Goal: Task Accomplishment & Management: Use online tool/utility

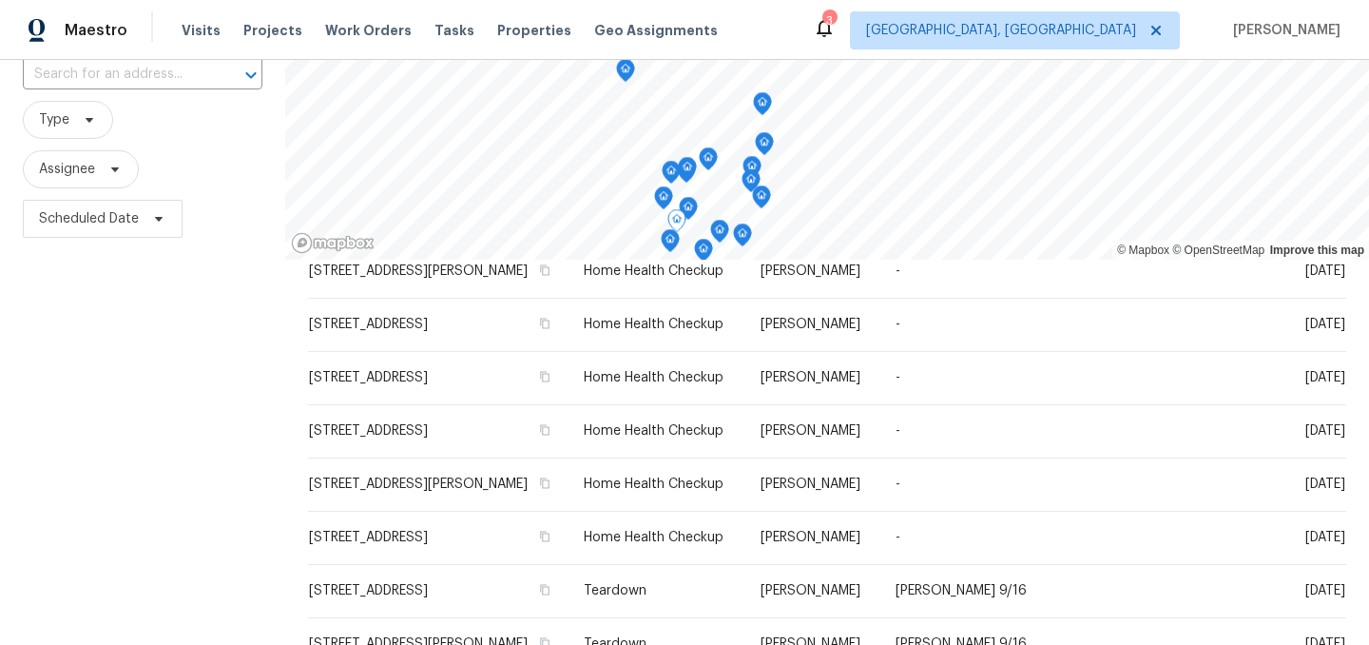
scroll to position [273, 0]
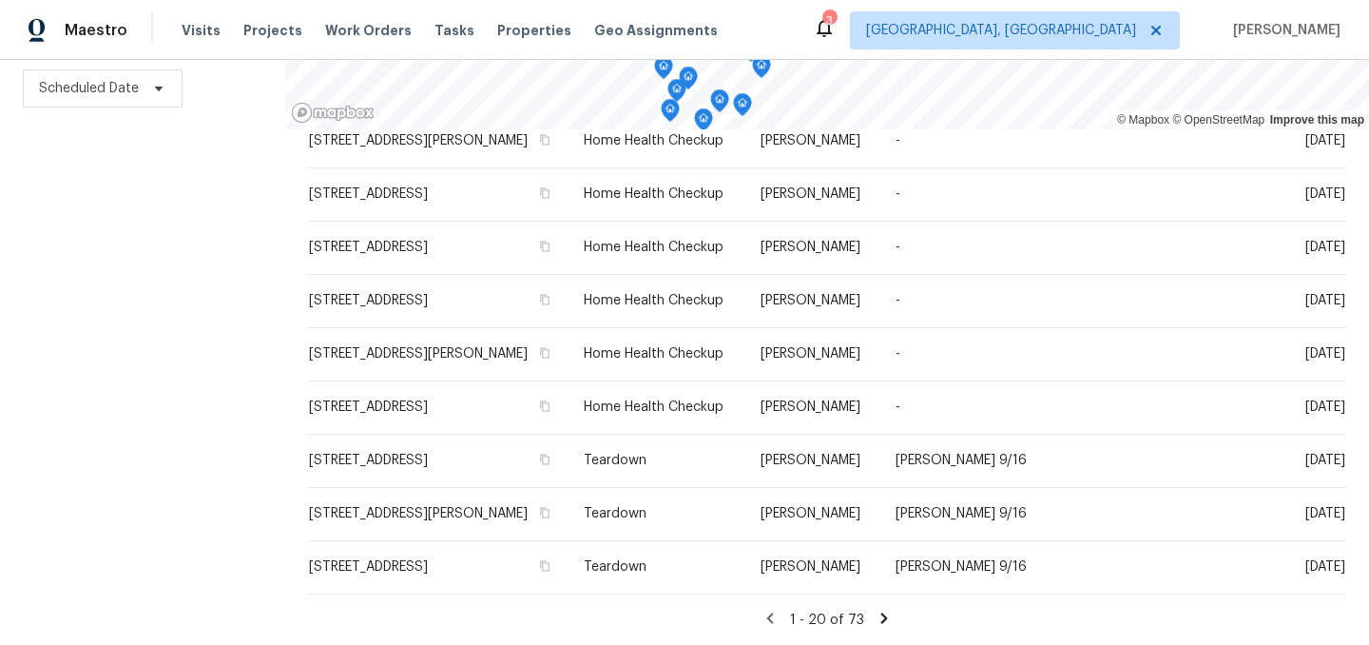
click at [882, 615] on icon at bounding box center [885, 617] width 7 height 10
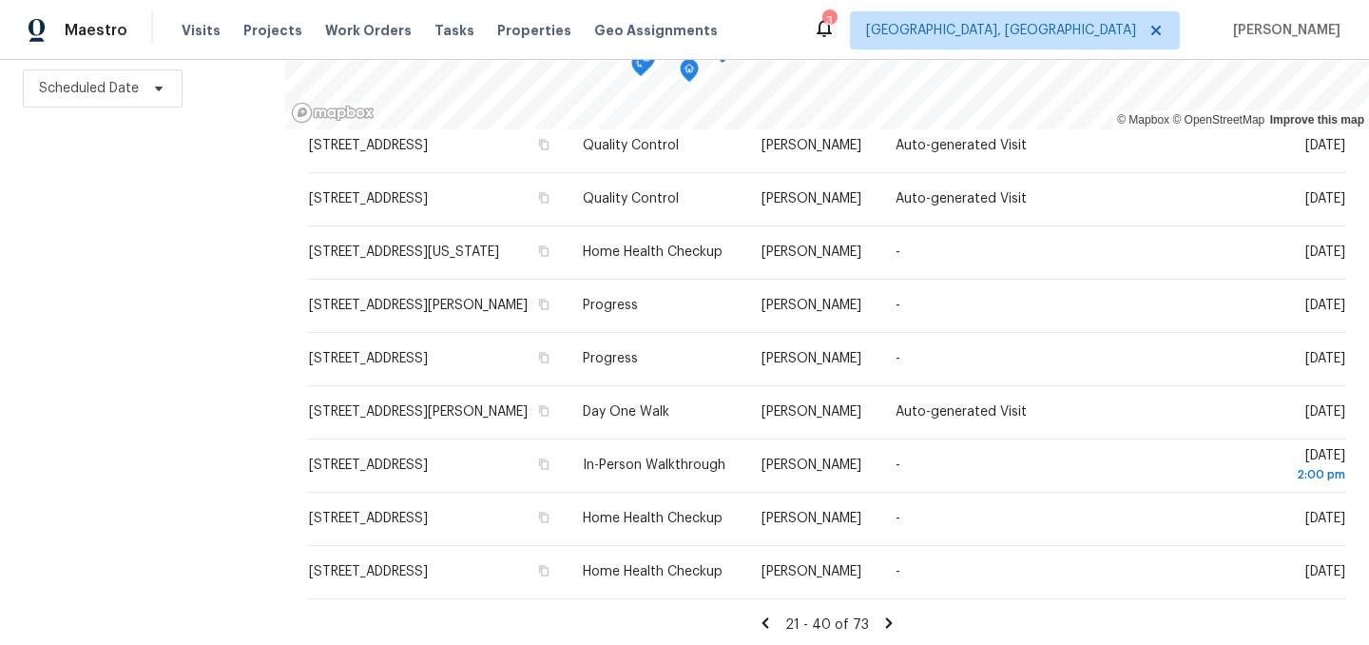
click at [883, 620] on icon at bounding box center [889, 622] width 17 height 17
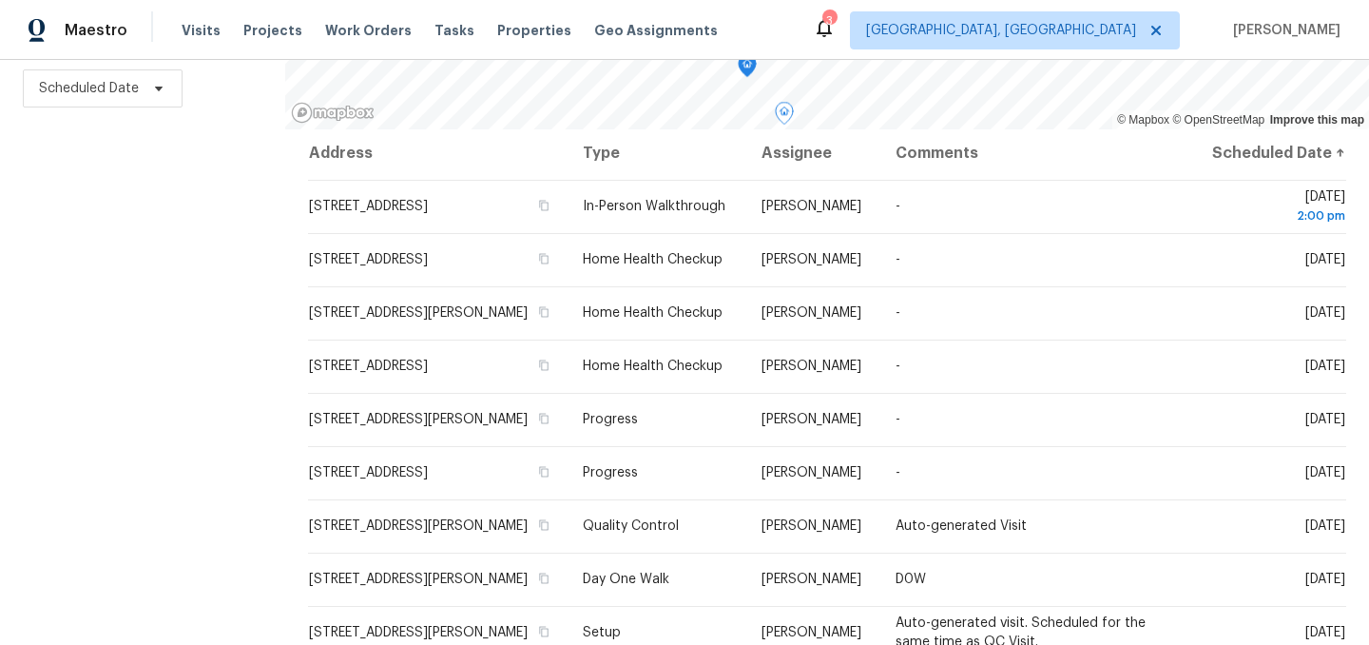
scroll to position [0, 0]
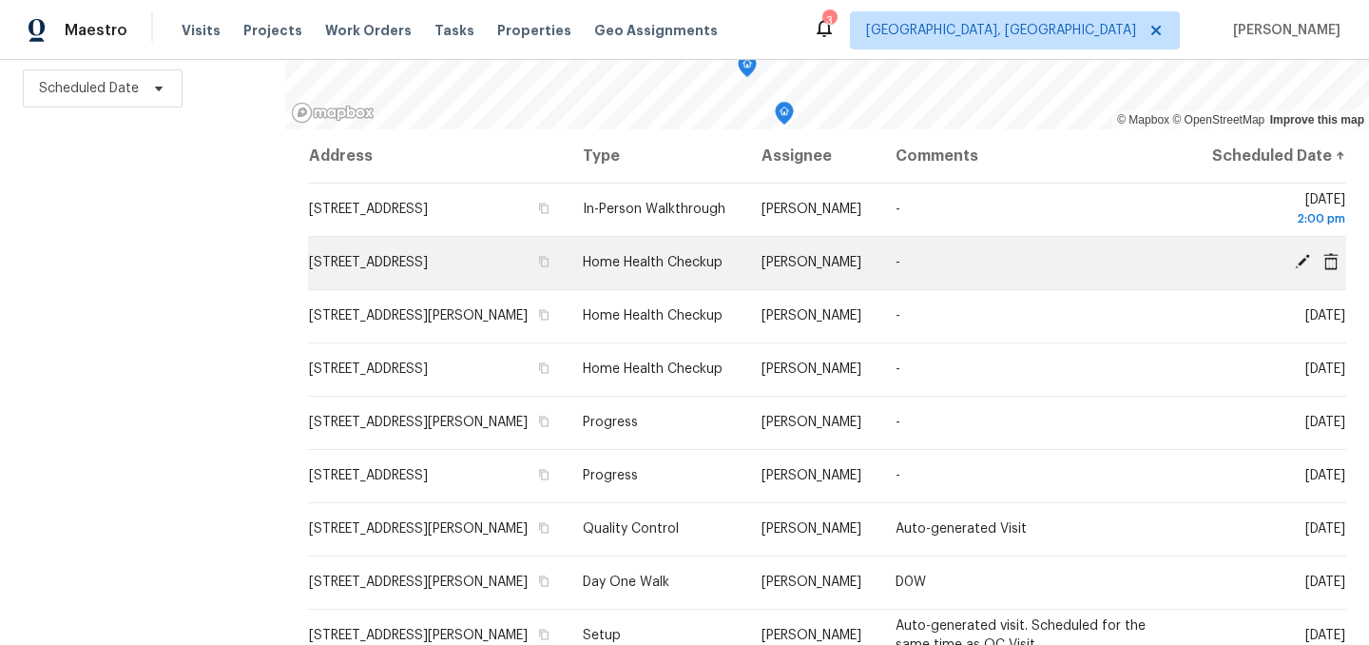
click at [1300, 269] on icon at bounding box center [1302, 261] width 15 height 15
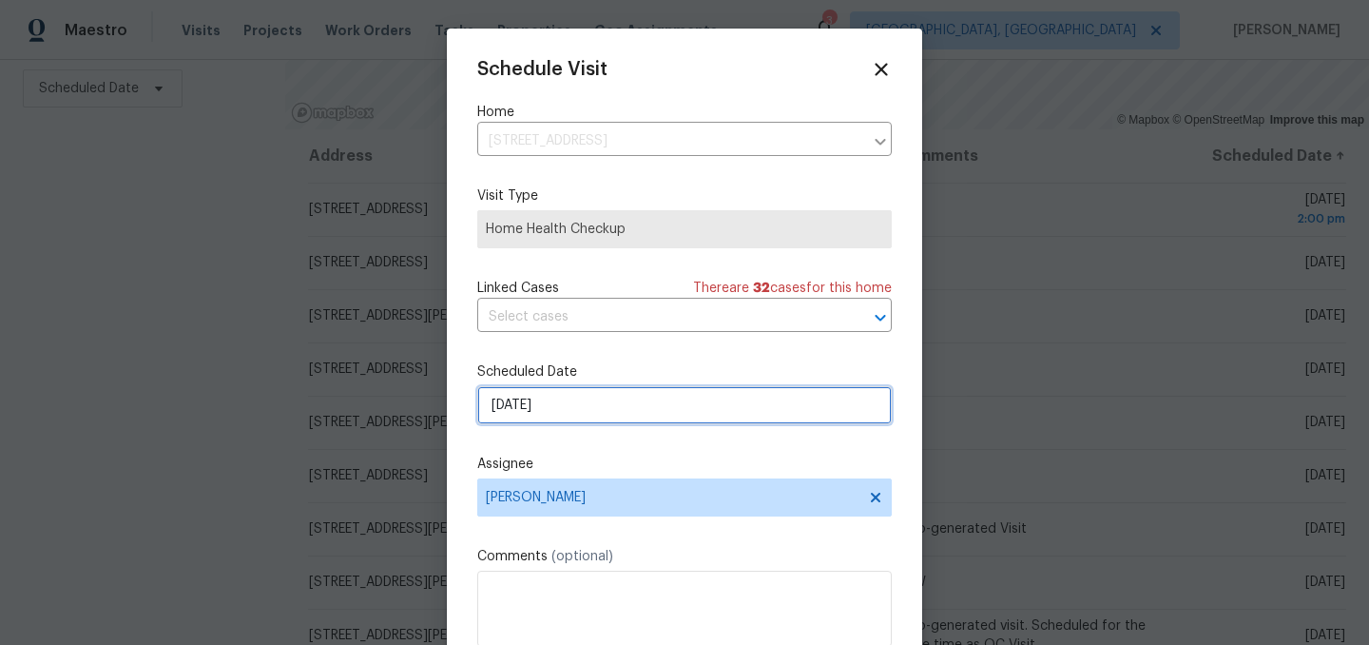
click at [571, 405] on input "9/19/2025" at bounding box center [684, 405] width 415 height 38
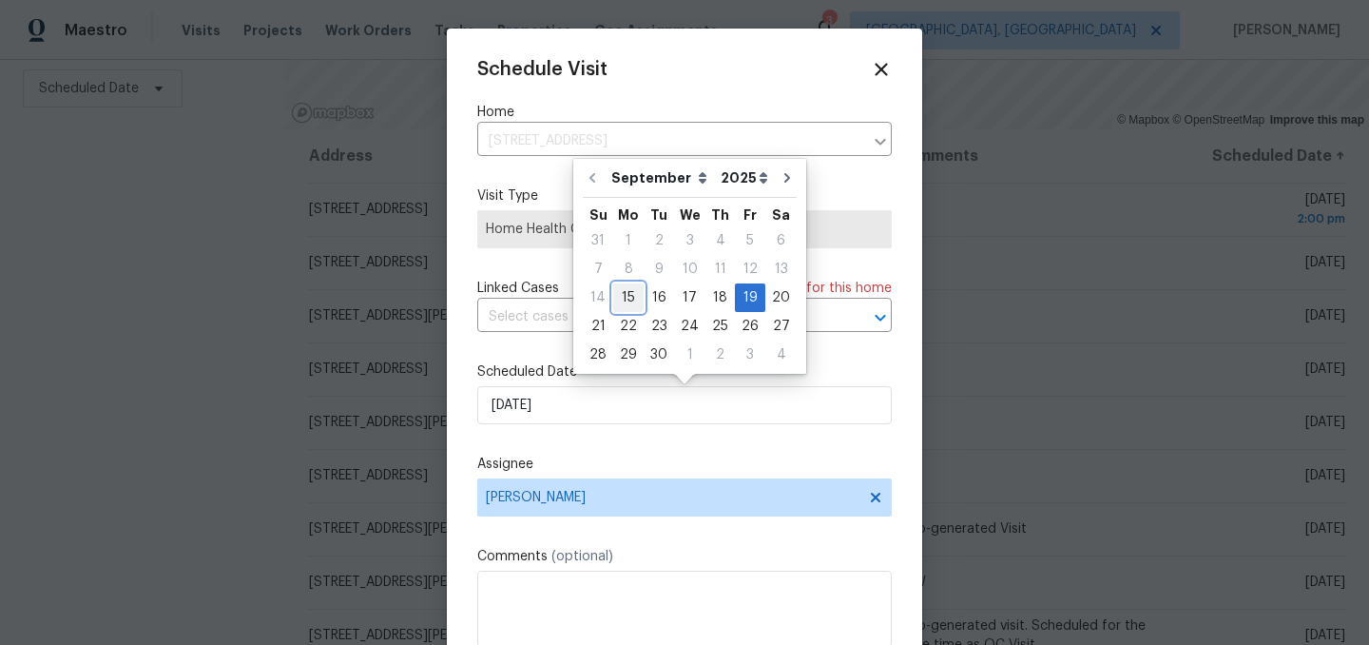
click at [637, 300] on div "15" at bounding box center [628, 297] width 30 height 27
type input "[DATE]"
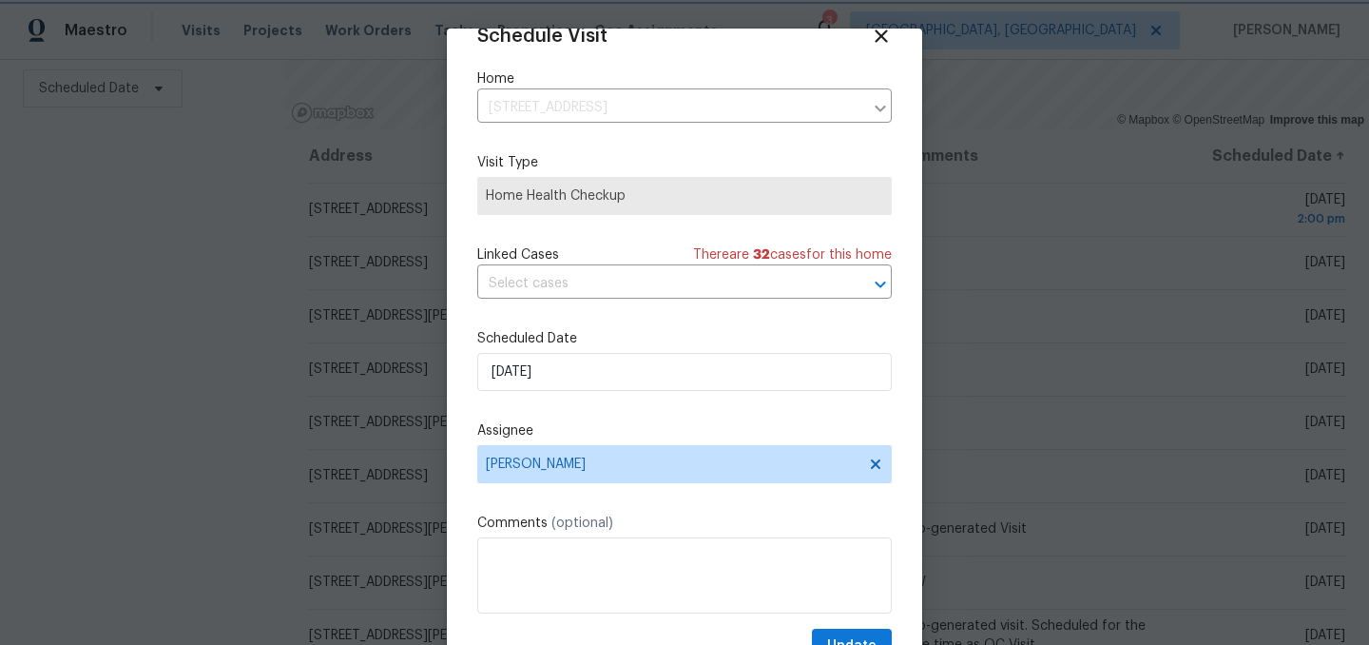
scroll to position [78, 0]
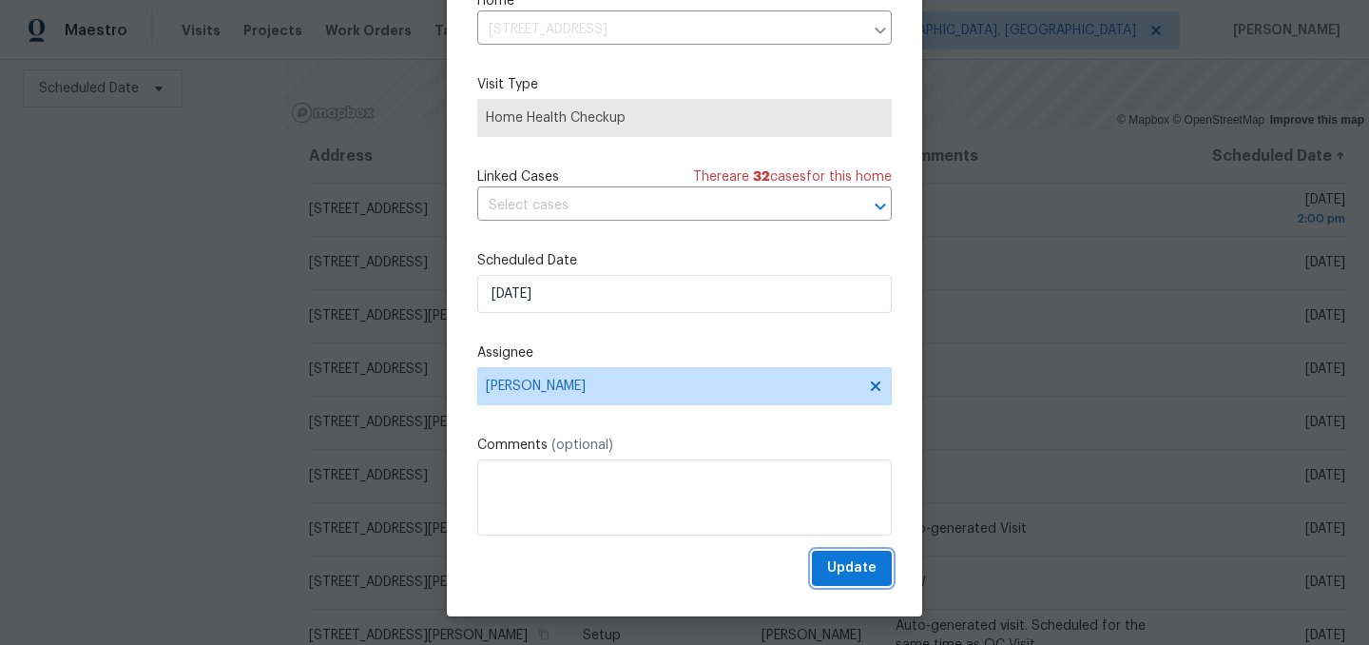
click at [861, 578] on span "Update" at bounding box center [851, 568] width 49 height 24
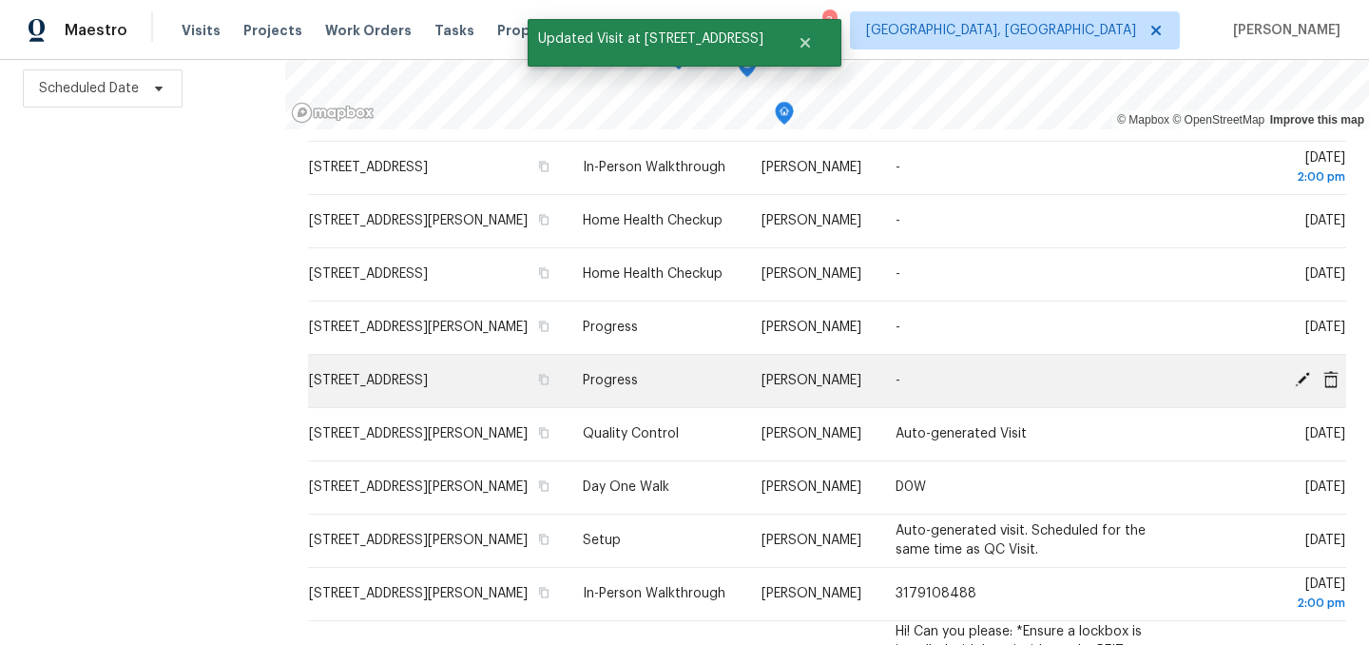
scroll to position [59, 0]
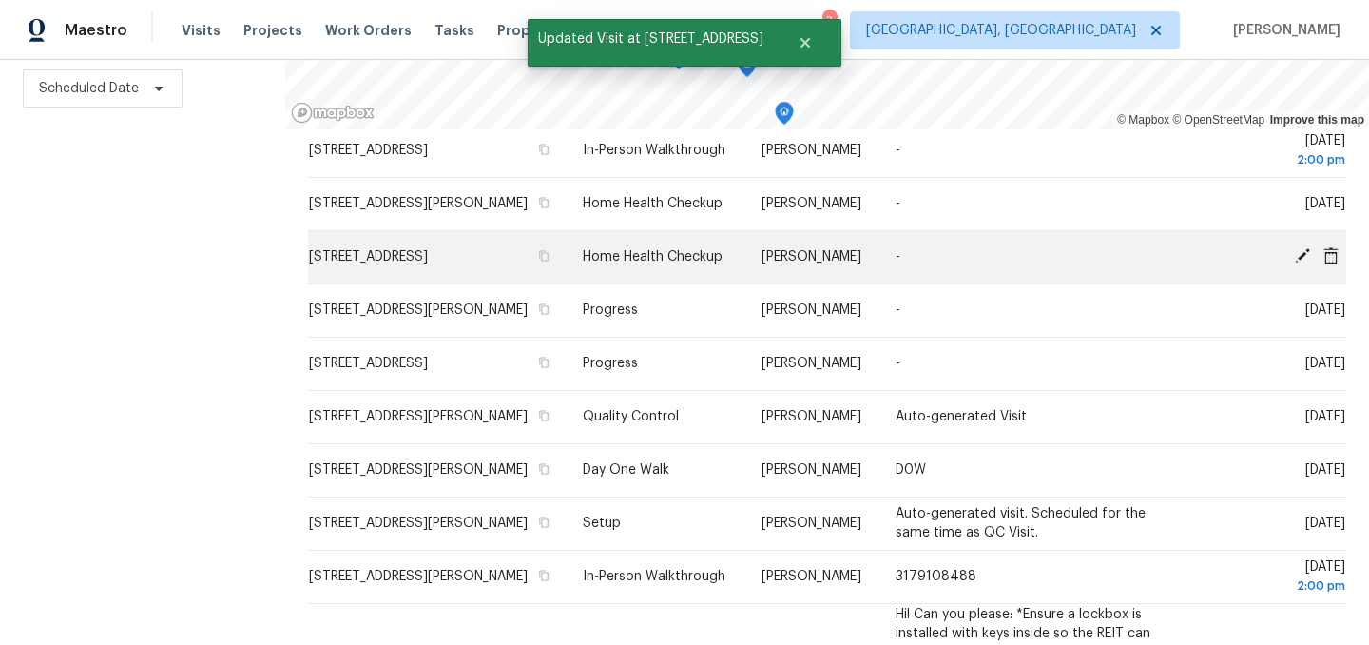
click at [1306, 263] on icon at bounding box center [1302, 255] width 15 height 15
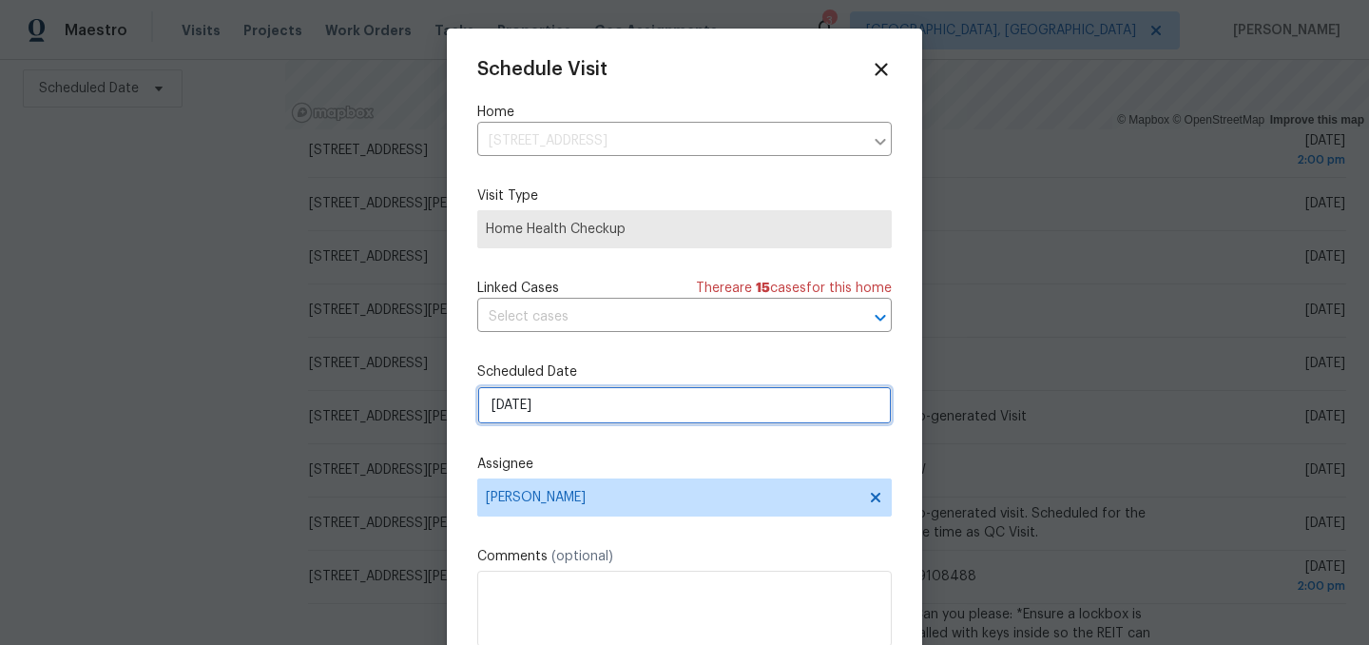
click at [591, 403] on input "9/19/2025" at bounding box center [684, 405] width 415 height 38
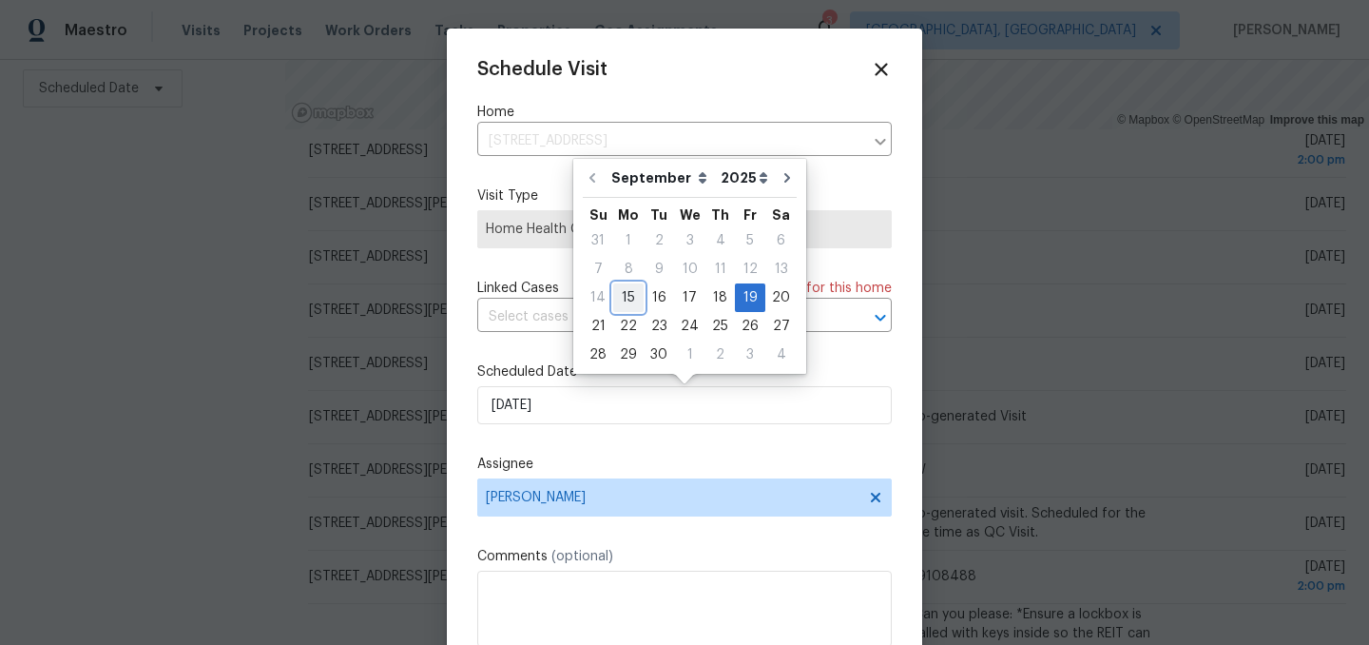
click at [619, 298] on div "15" at bounding box center [628, 297] width 30 height 27
type input "[DATE]"
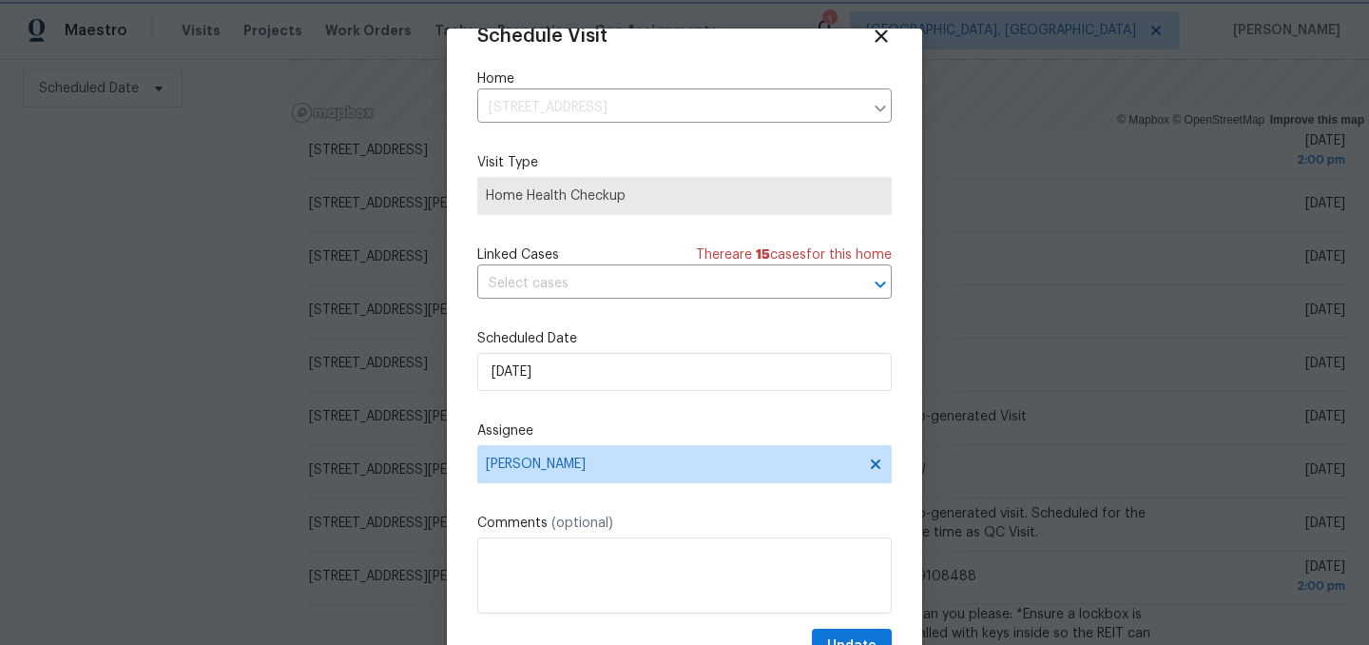
scroll to position [78, 0]
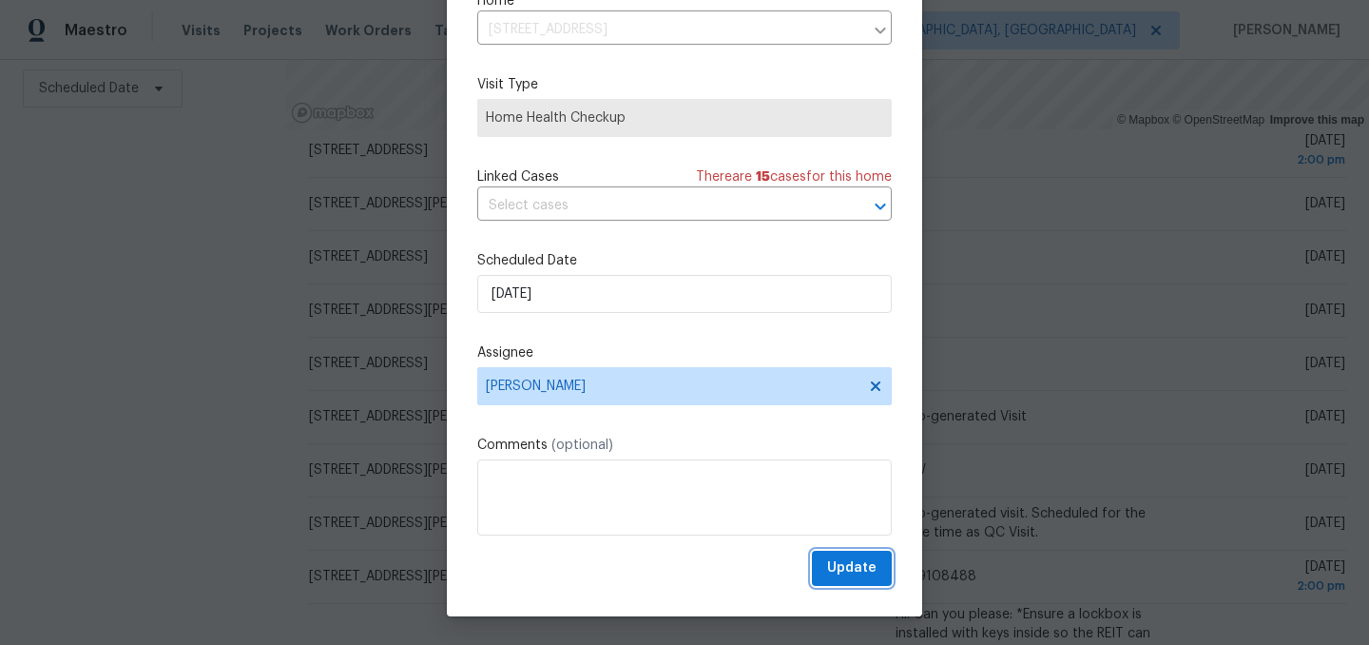
click at [847, 564] on span "Update" at bounding box center [851, 568] width 49 height 24
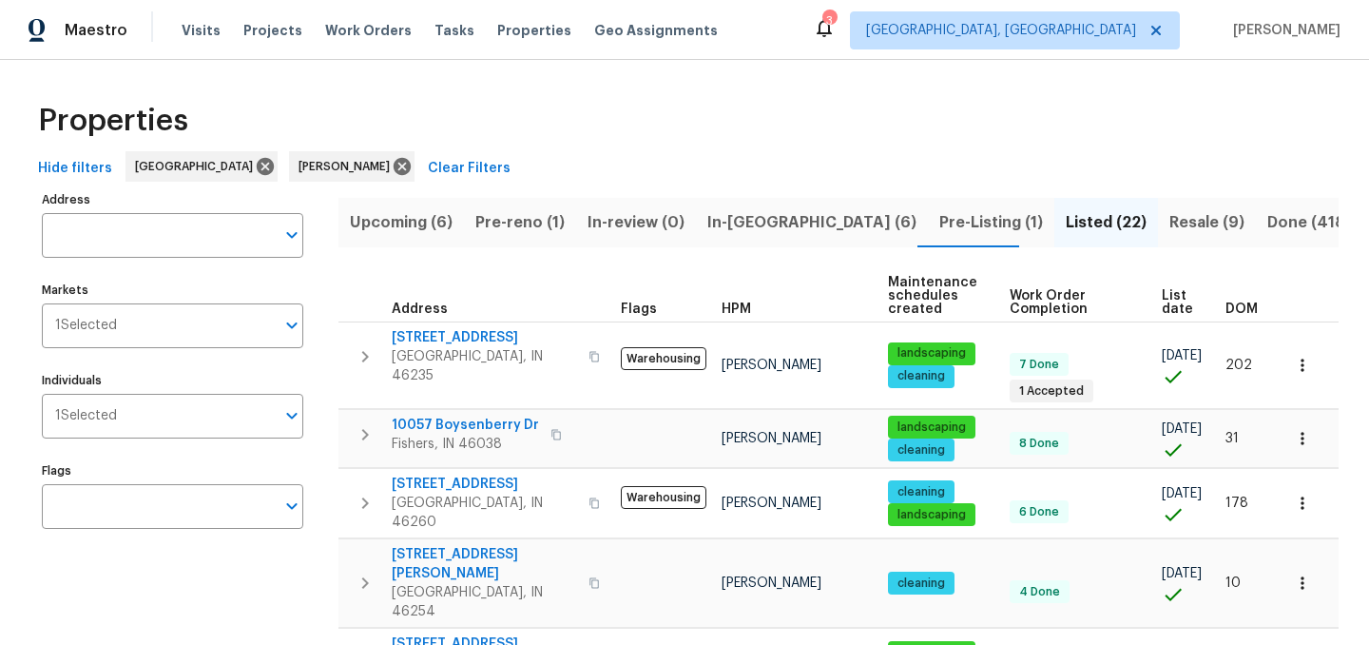
click at [940, 219] on span "Pre-Listing (1)" at bounding box center [992, 222] width 104 height 27
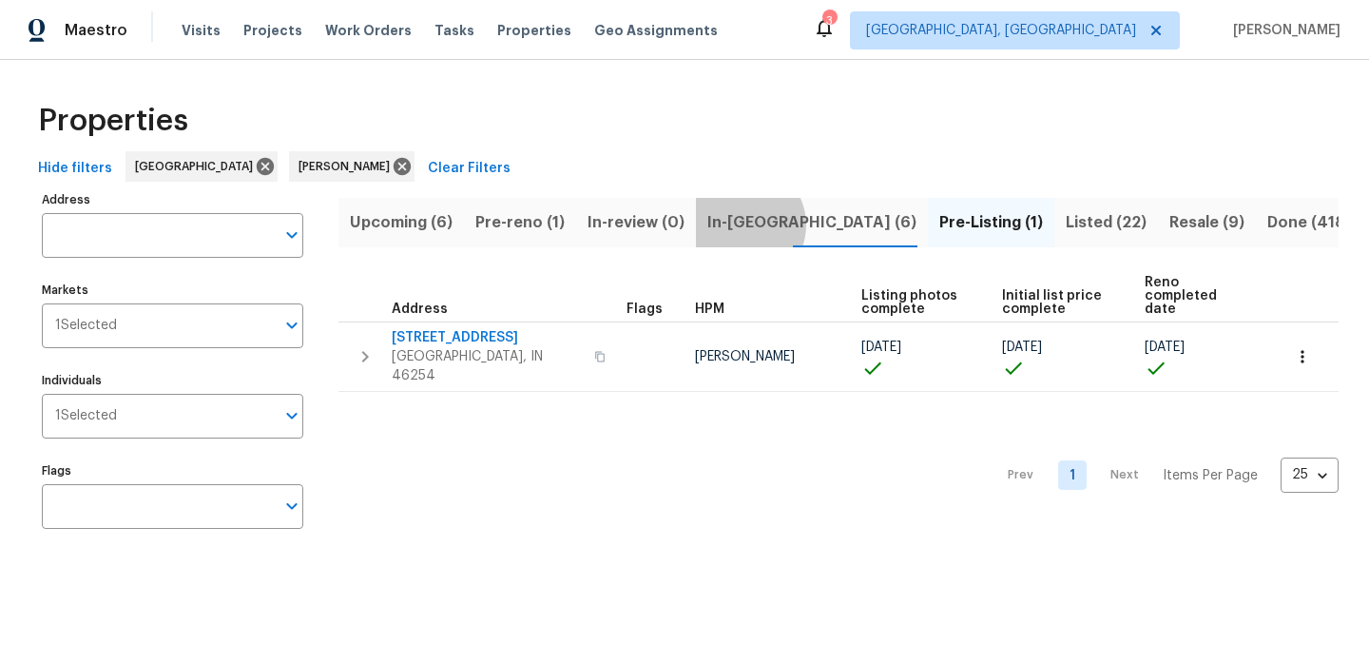
click at [736, 224] on span "In-reno (6)" at bounding box center [811, 222] width 209 height 27
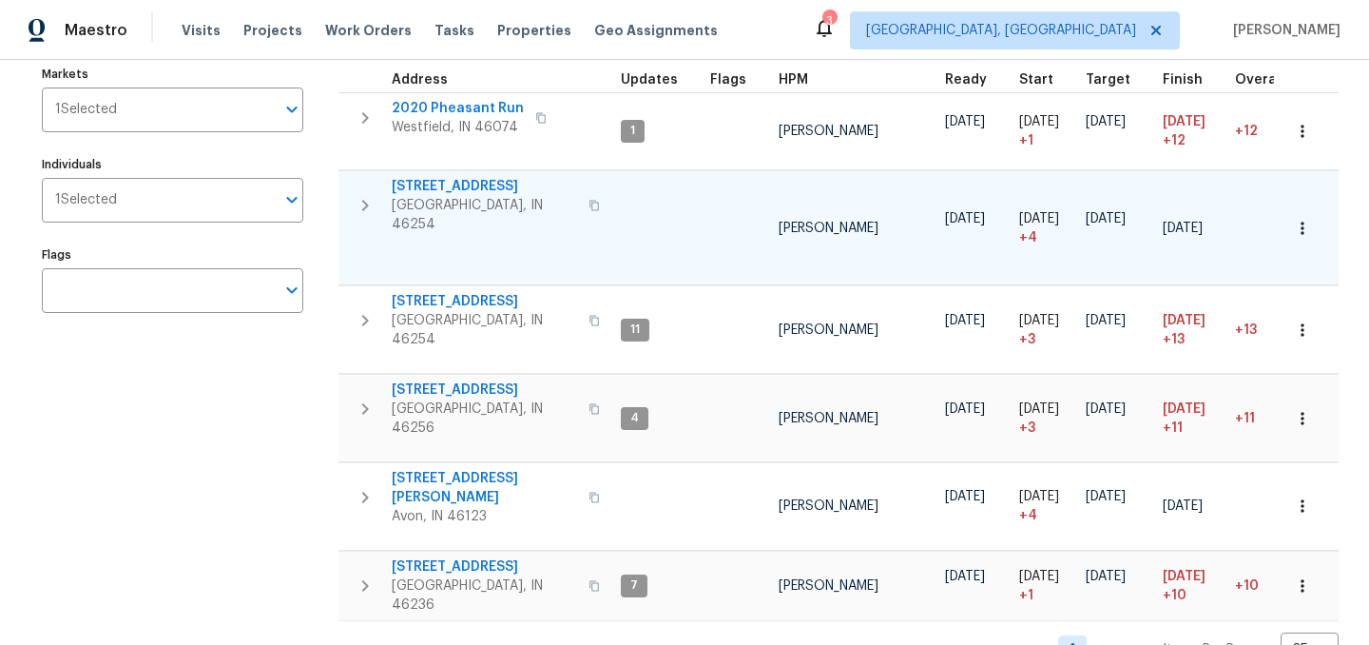
scroll to position [190, 0]
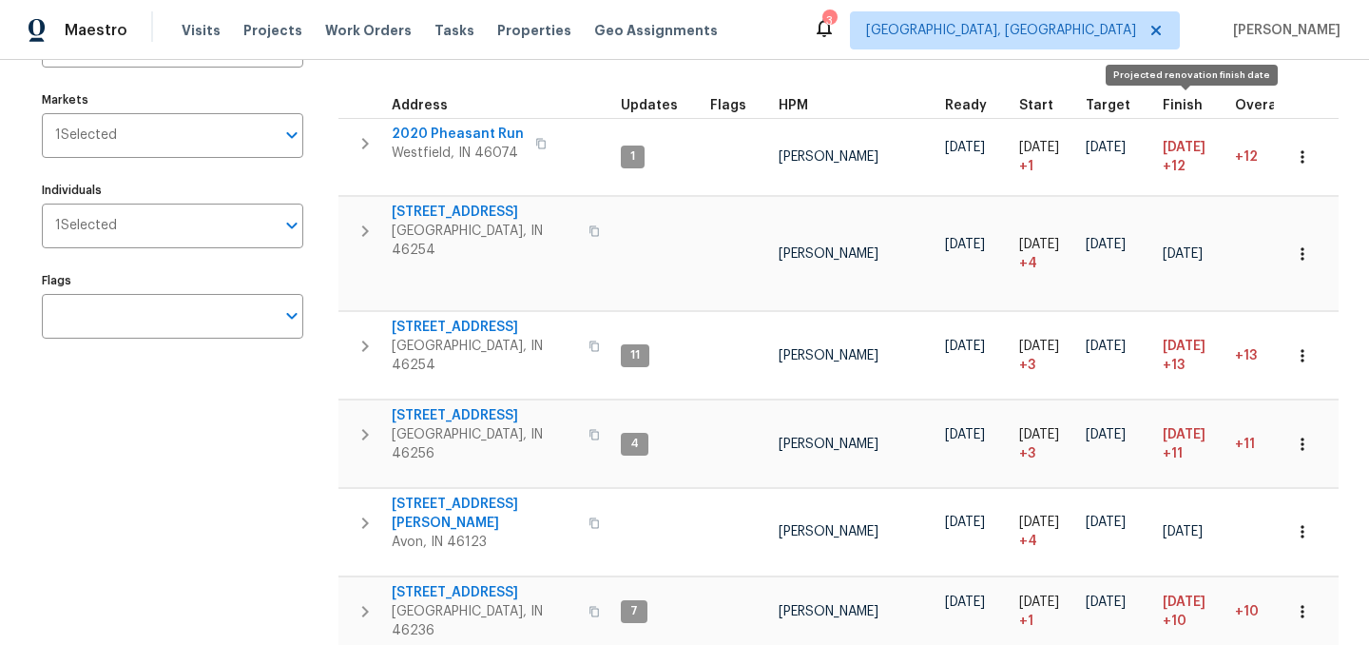
click at [1169, 109] on span "Finish" at bounding box center [1183, 105] width 40 height 13
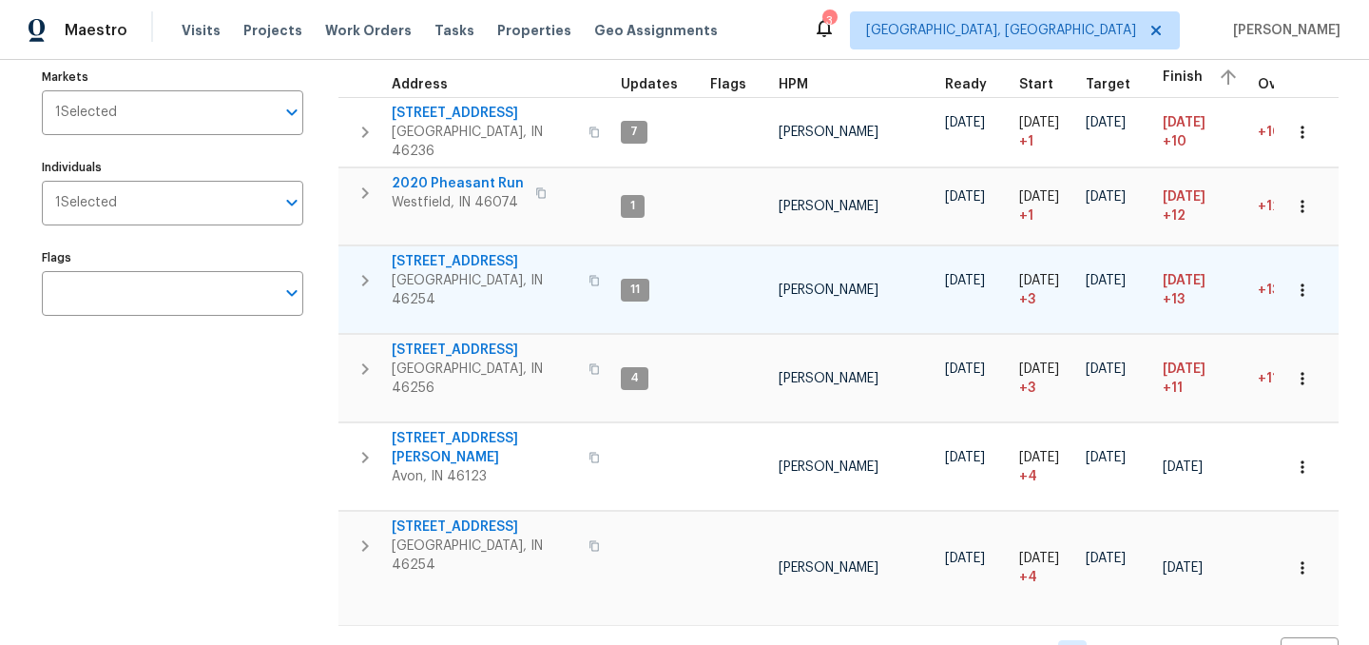
scroll to position [218, 0]
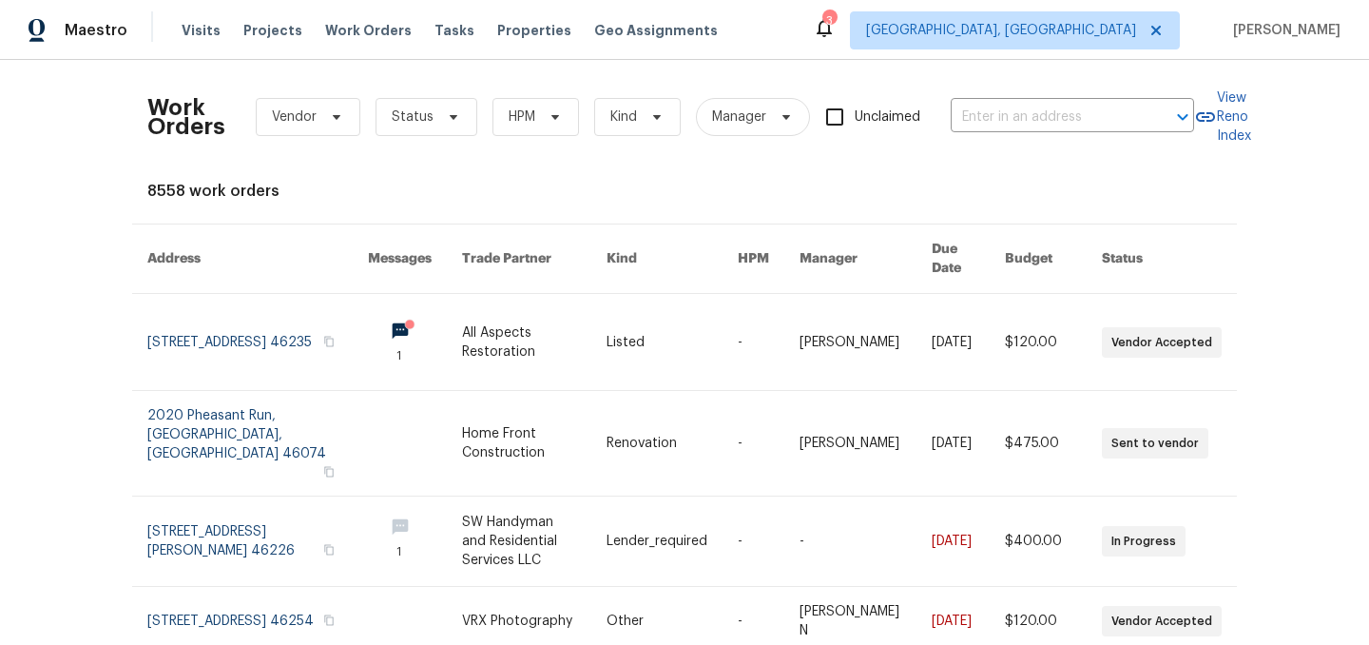
click at [836, 28] on div "3" at bounding box center [829, 20] width 13 height 19
click at [836, 27] on div "3" at bounding box center [829, 20] width 13 height 19
click at [836, 32] on icon at bounding box center [824, 27] width 23 height 23
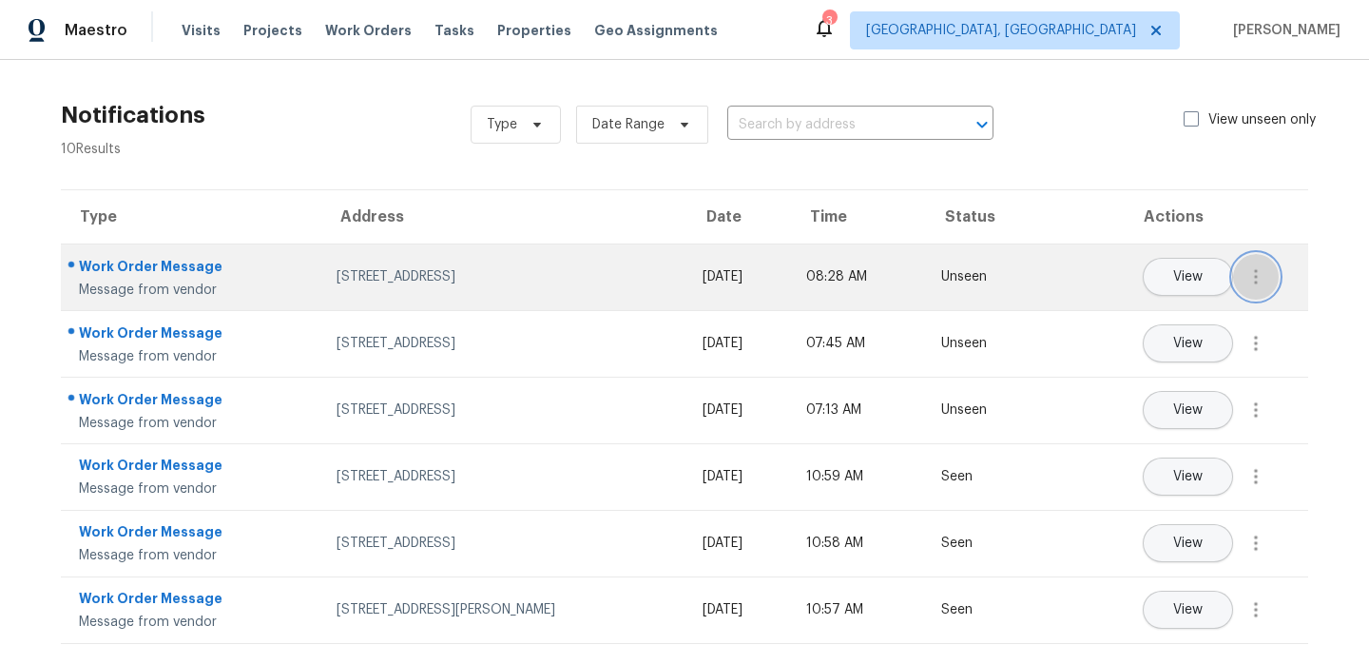
click at [1250, 286] on icon "button" at bounding box center [1256, 276] width 23 height 23
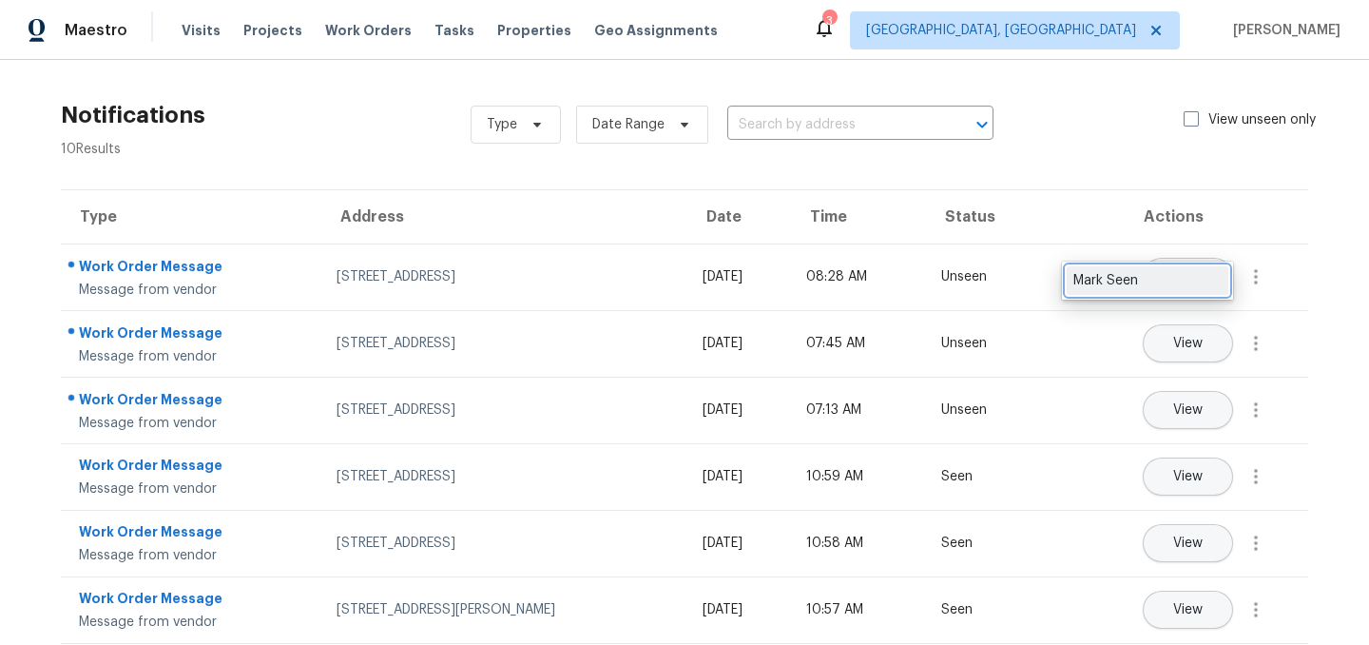
click at [1154, 278] on div "Mark Seen" at bounding box center [1148, 280] width 148 height 19
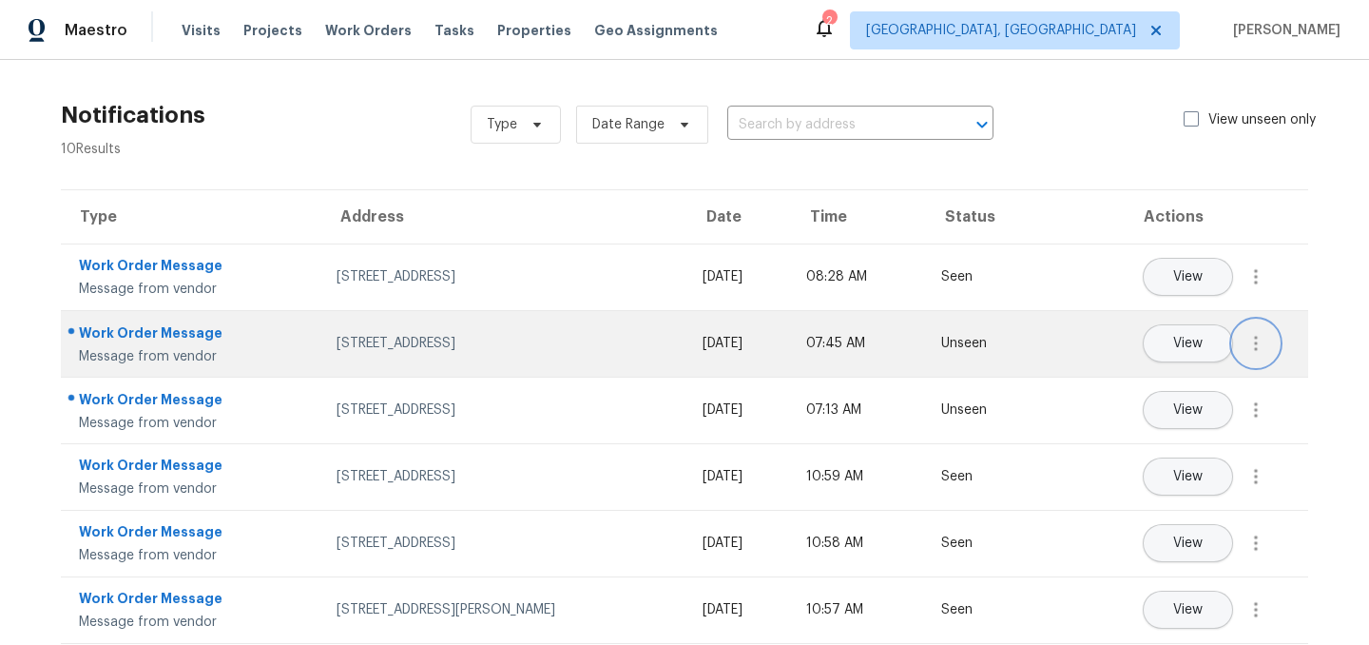
click at [1264, 349] on icon "button" at bounding box center [1256, 343] width 23 height 23
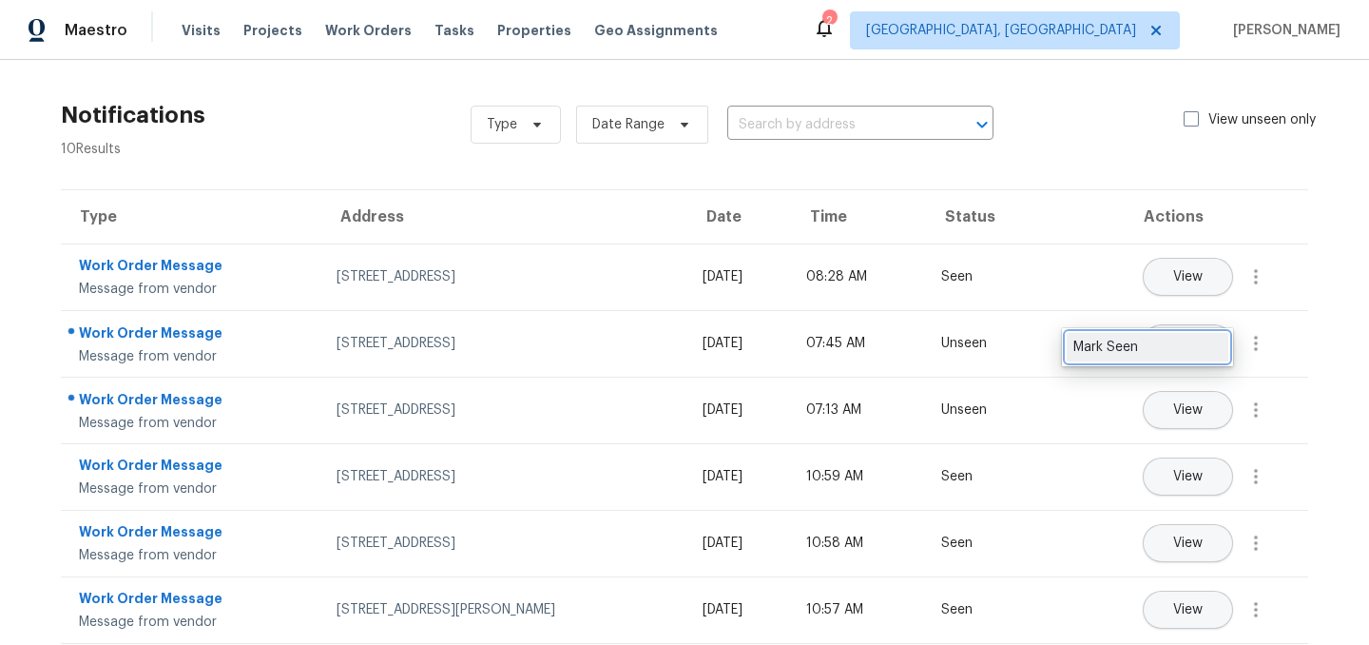
click at [1185, 349] on div "Mark Seen" at bounding box center [1148, 347] width 148 height 19
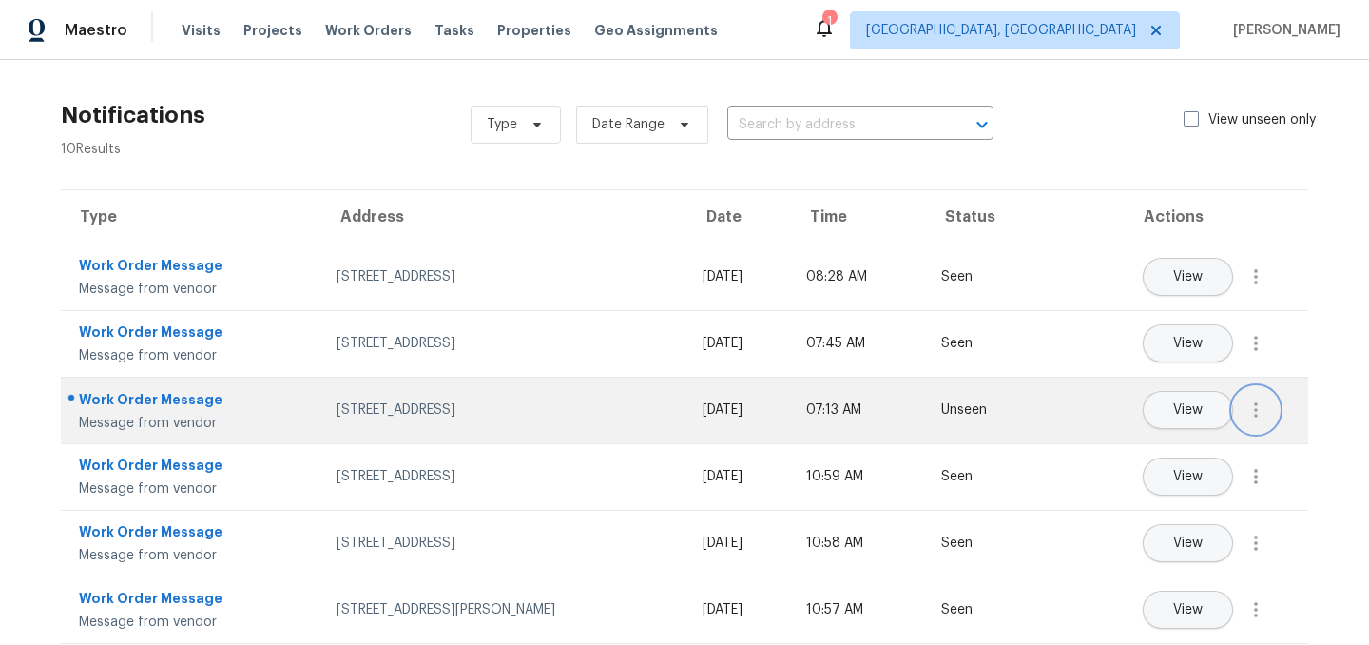
click at [1257, 414] on icon "button" at bounding box center [1256, 409] width 4 height 15
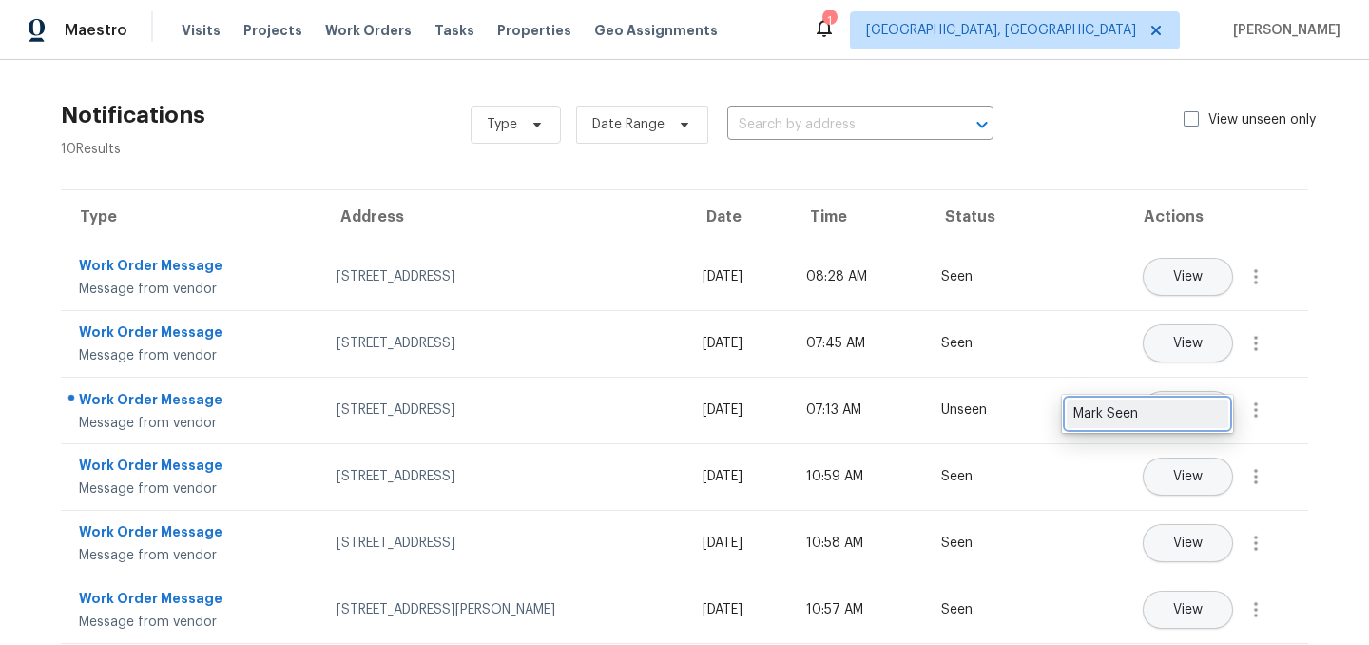
click at [1191, 418] on div "Mark Seen" at bounding box center [1148, 413] width 148 height 19
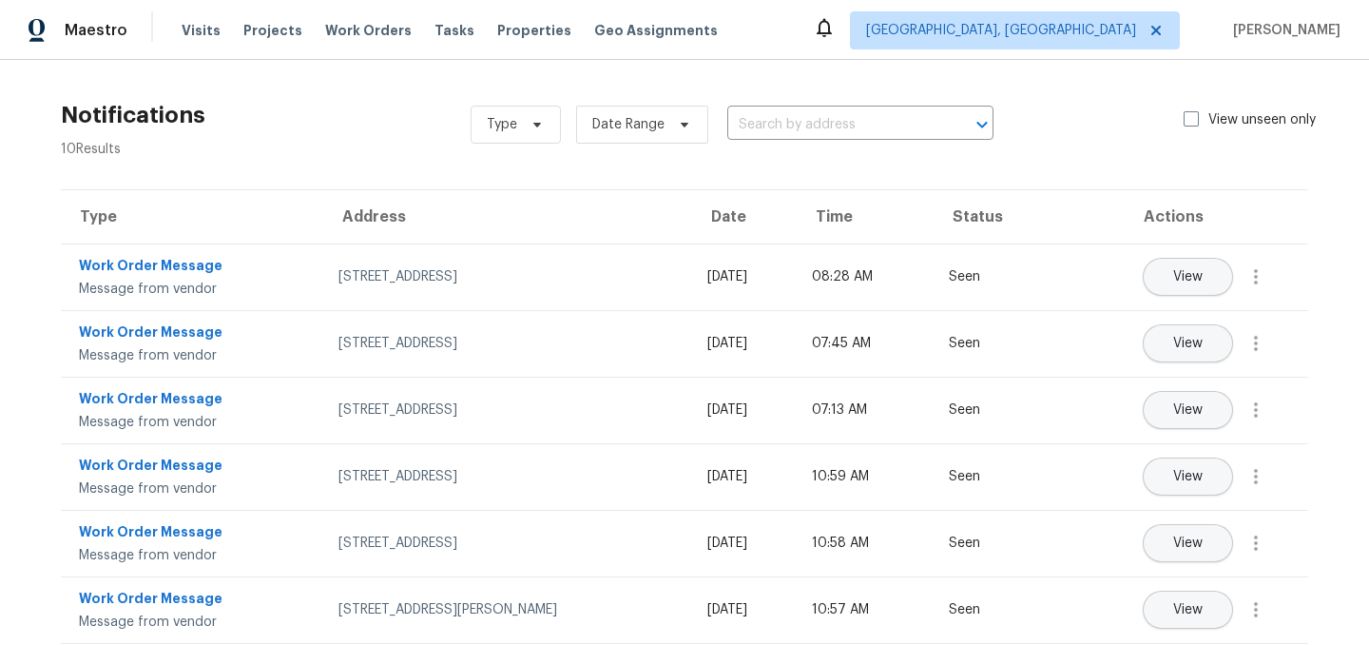
click at [333, 115] on div "Notifications 10 Results Type Date Range ​ View unseen only" at bounding box center [684, 124] width 1308 height 68
click at [357, 32] on span "Work Orders" at bounding box center [368, 30] width 87 height 19
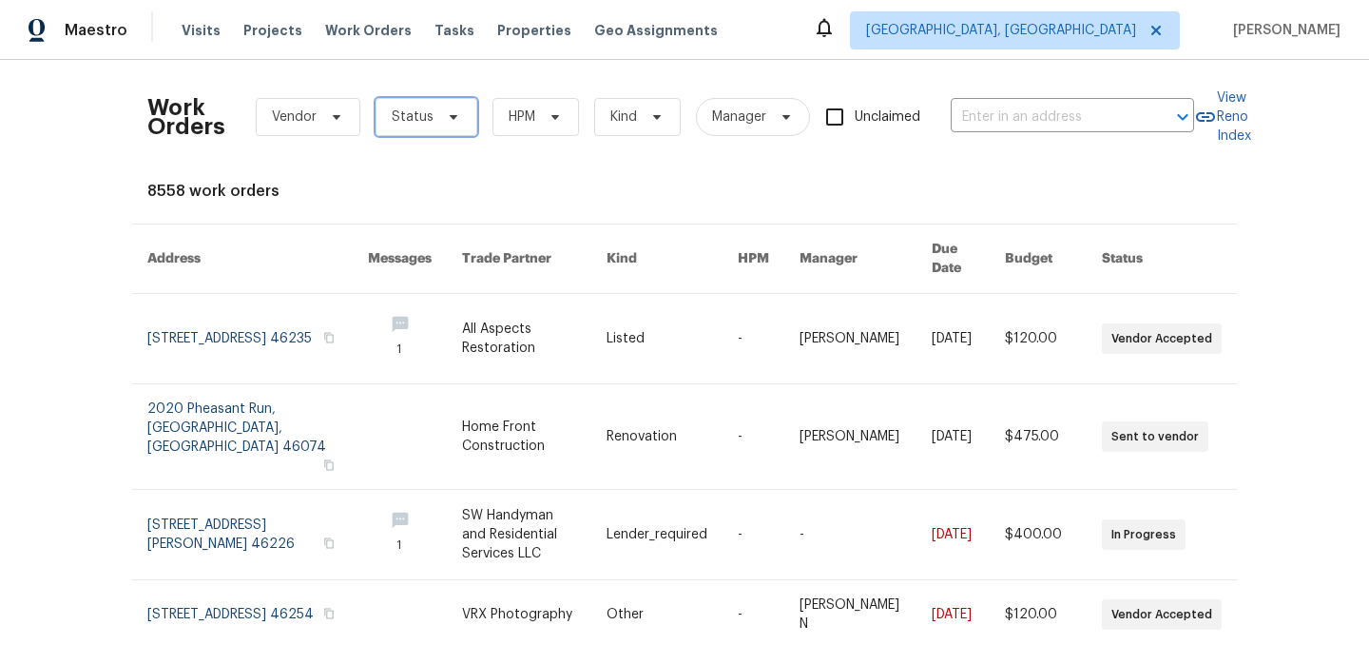
click at [417, 113] on span "Status" at bounding box center [413, 116] width 42 height 19
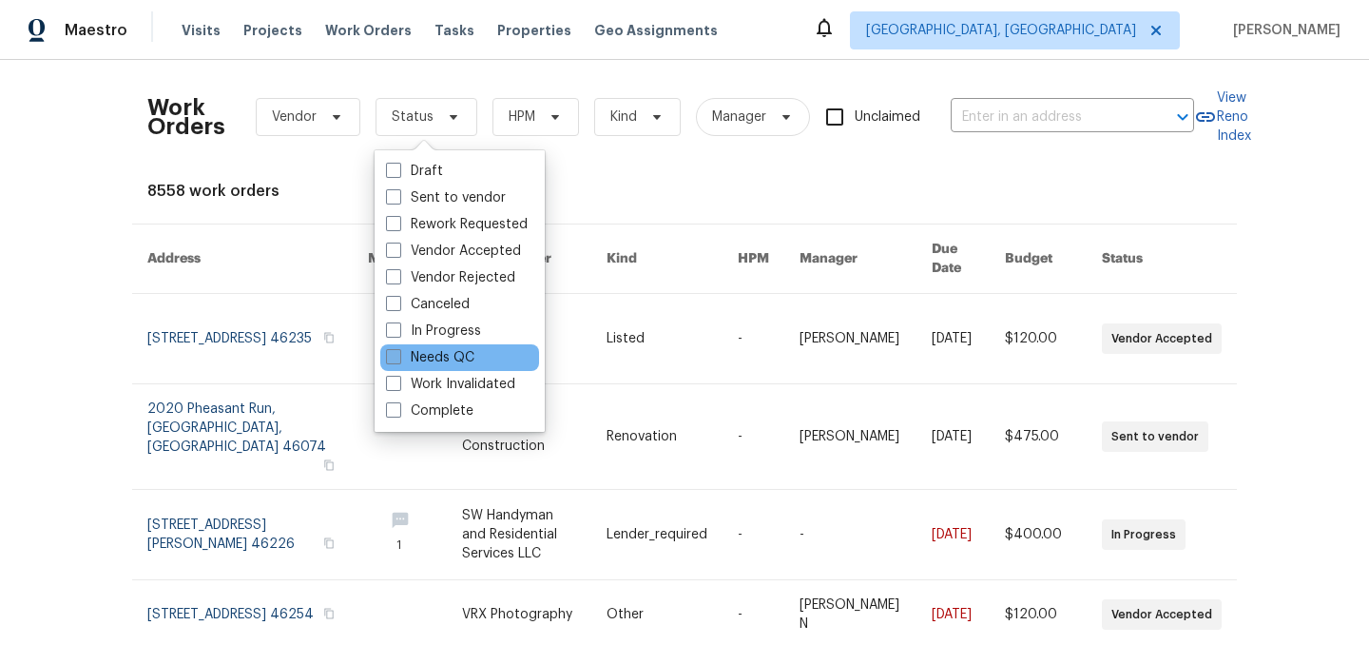
click at [452, 361] on label "Needs QC" at bounding box center [430, 357] width 88 height 19
click at [398, 360] on input "Needs QC" at bounding box center [392, 354] width 12 height 12
checkbox input "true"
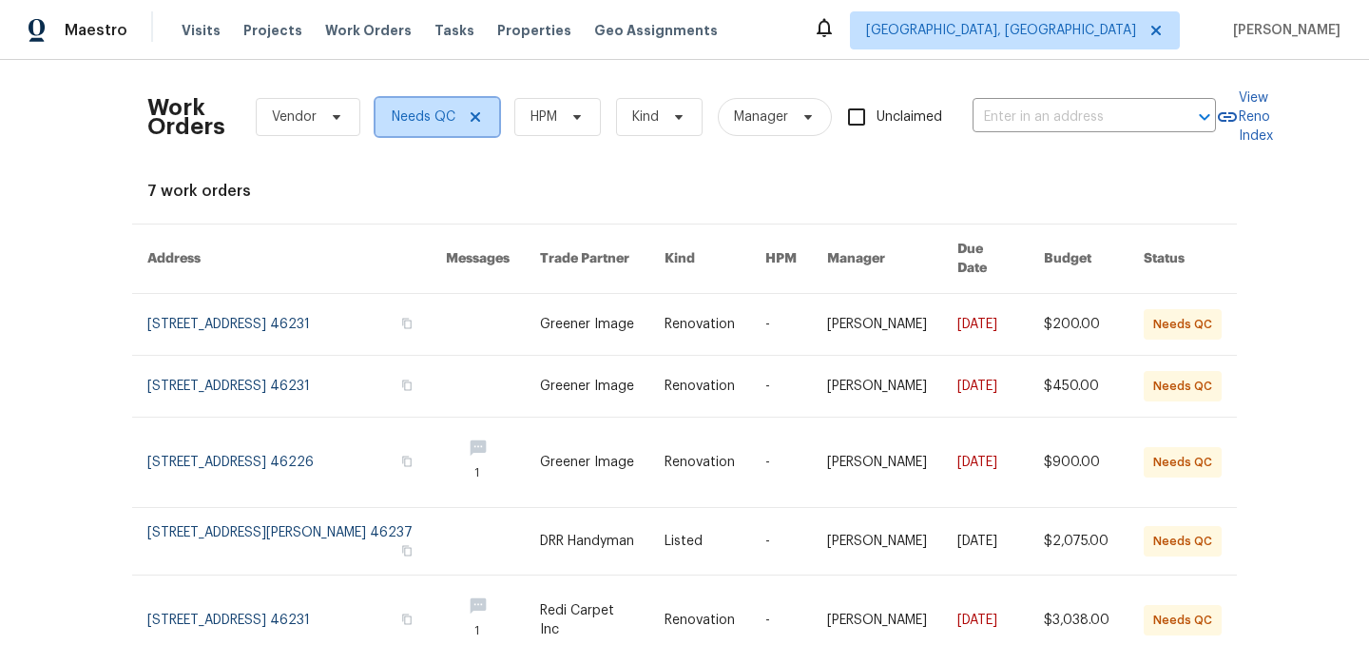
click at [476, 121] on icon at bounding box center [475, 116] width 15 height 15
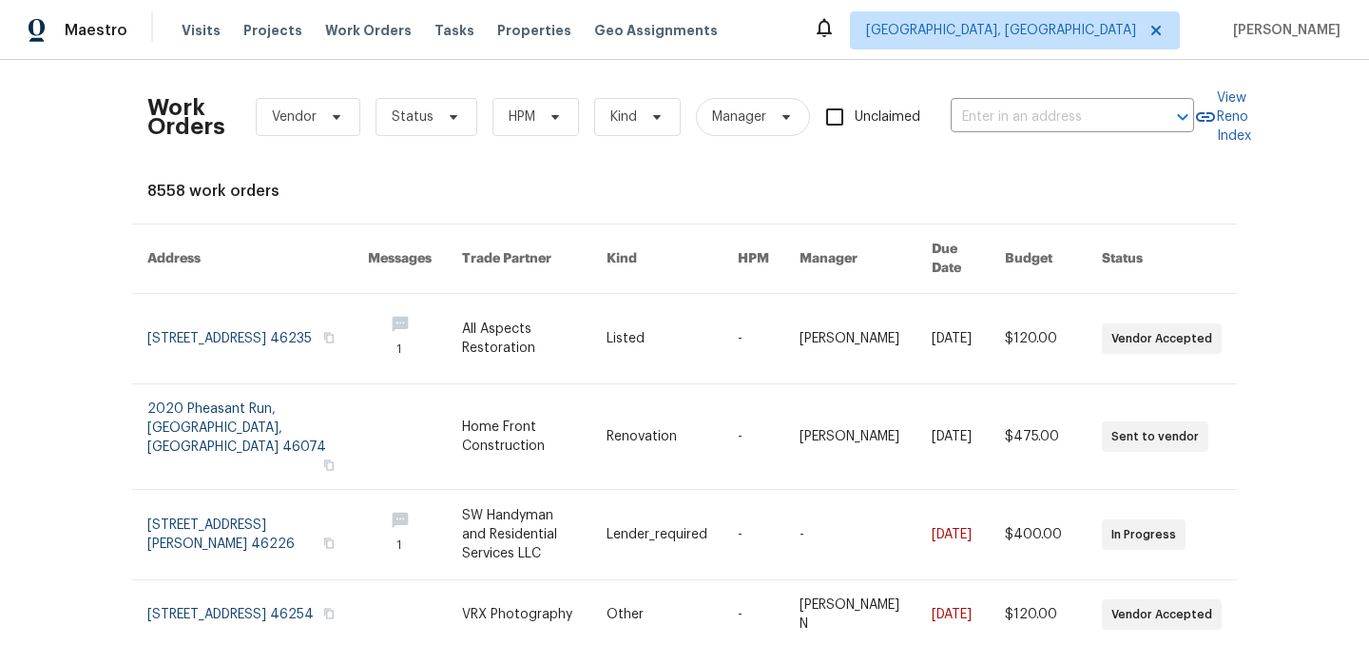
click at [494, 186] on div "8558 work orders" at bounding box center [684, 191] width 1075 height 19
